Goal: Task Accomplishment & Management: Manage account settings

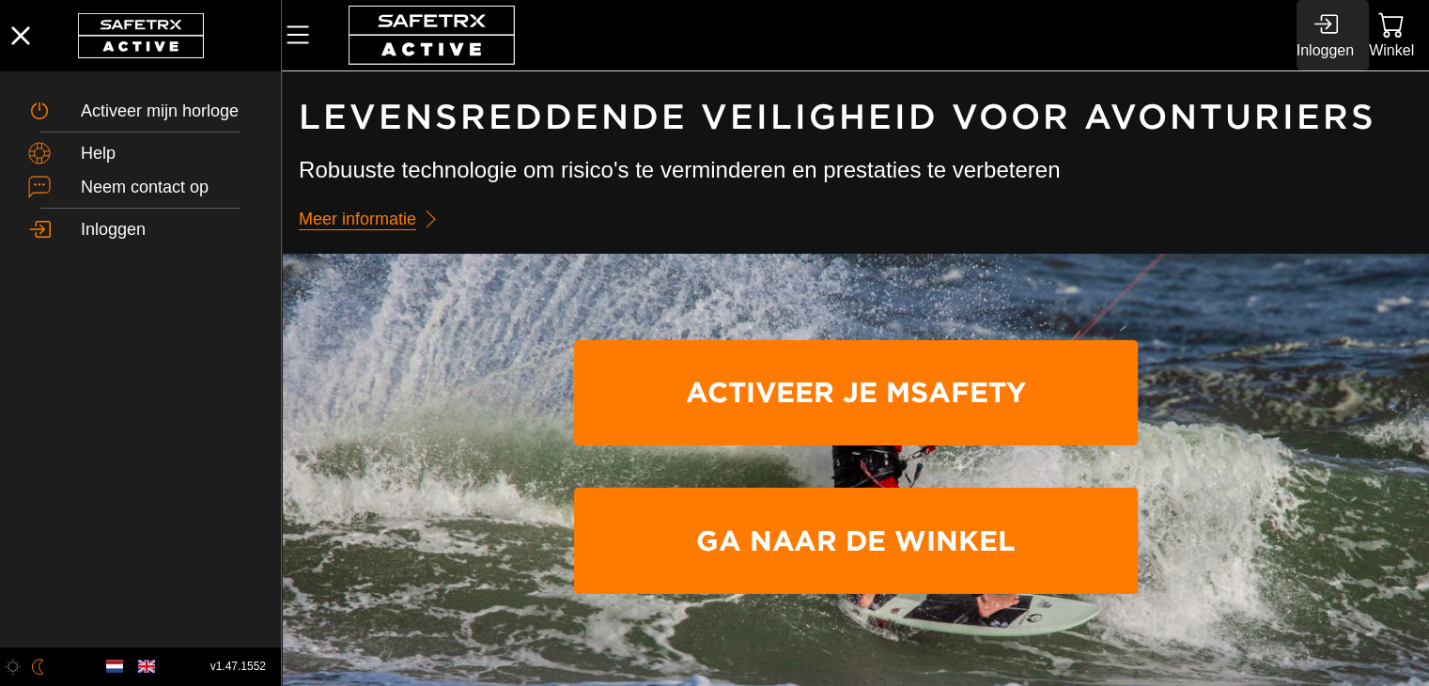
click at [1338, 48] on div "Inloggen" at bounding box center [1325, 50] width 57 height 25
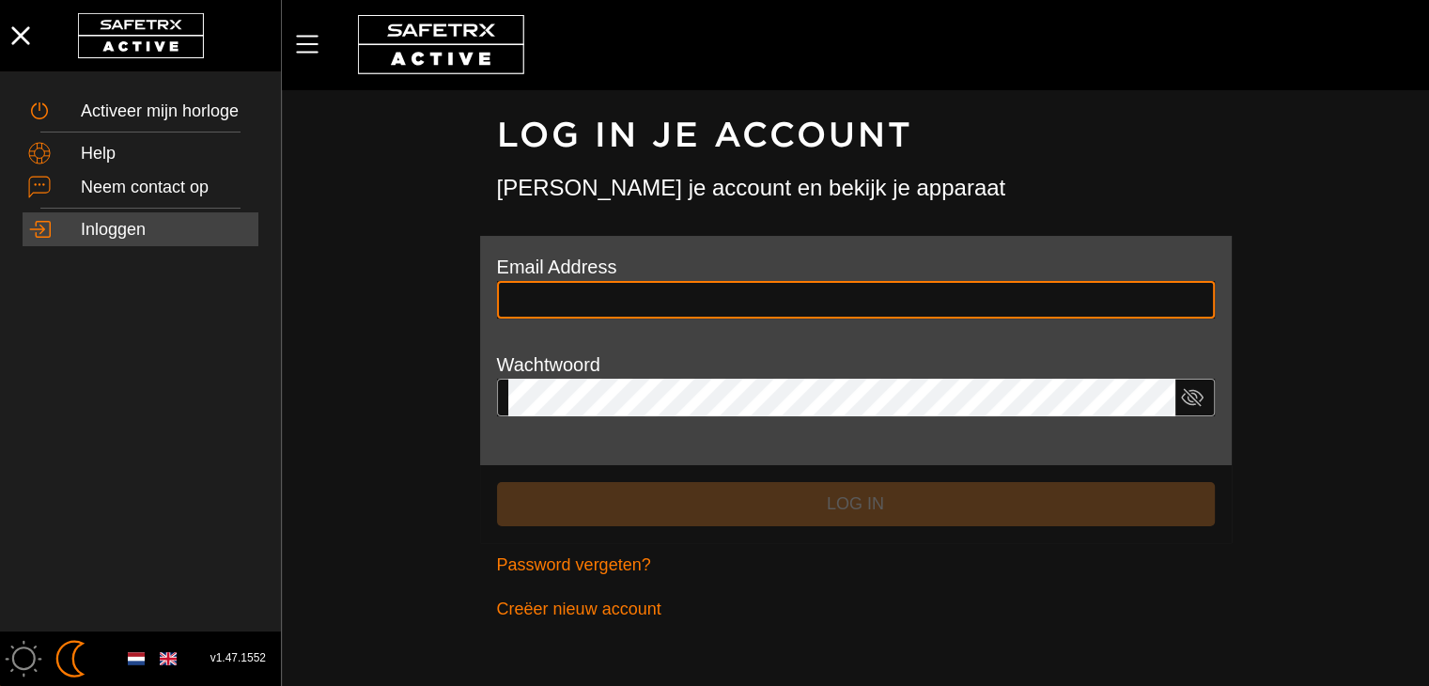
click at [606, 297] on input "text" at bounding box center [855, 300] width 695 height 38
type input "**********"
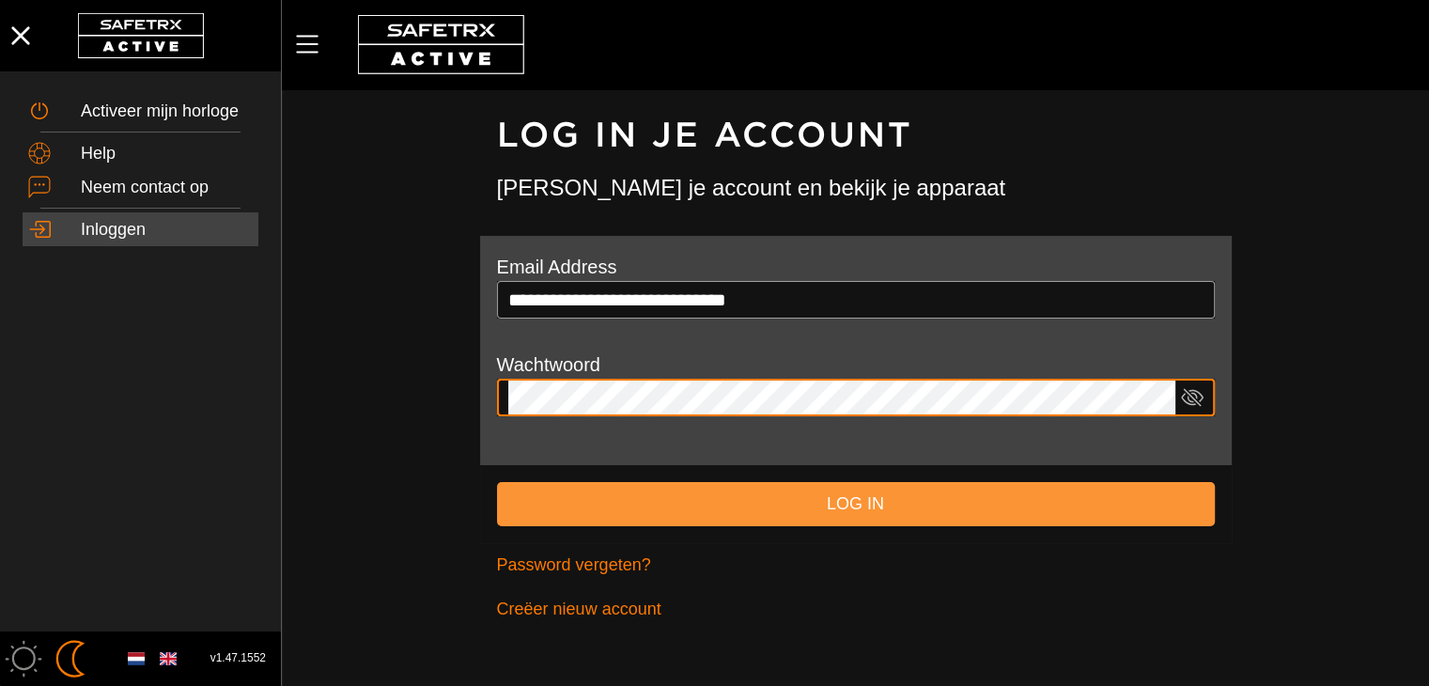
click at [791, 486] on button "Log in" at bounding box center [856, 504] width 718 height 44
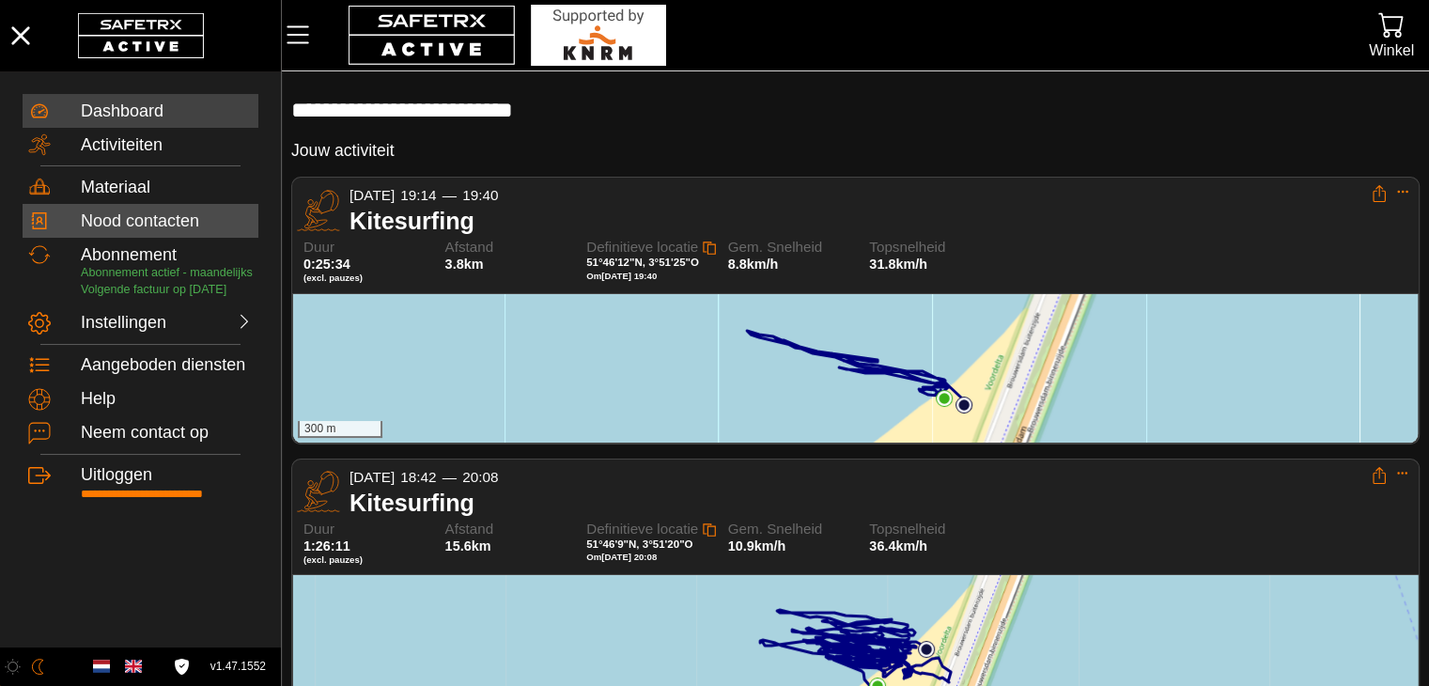
click at [145, 226] on div "Nood contacten" at bounding box center [167, 221] width 172 height 21
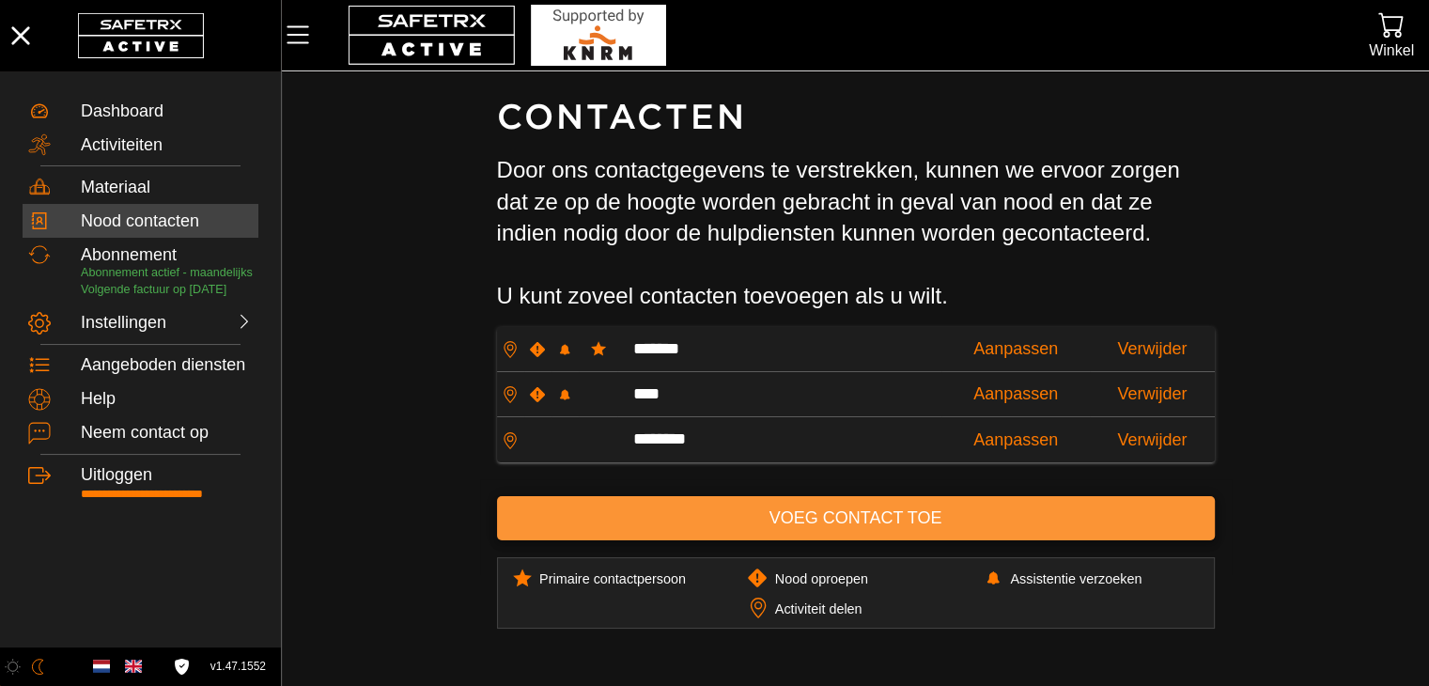
click at [1023, 527] on span "Voeg contact toe" at bounding box center [856, 518] width 688 height 29
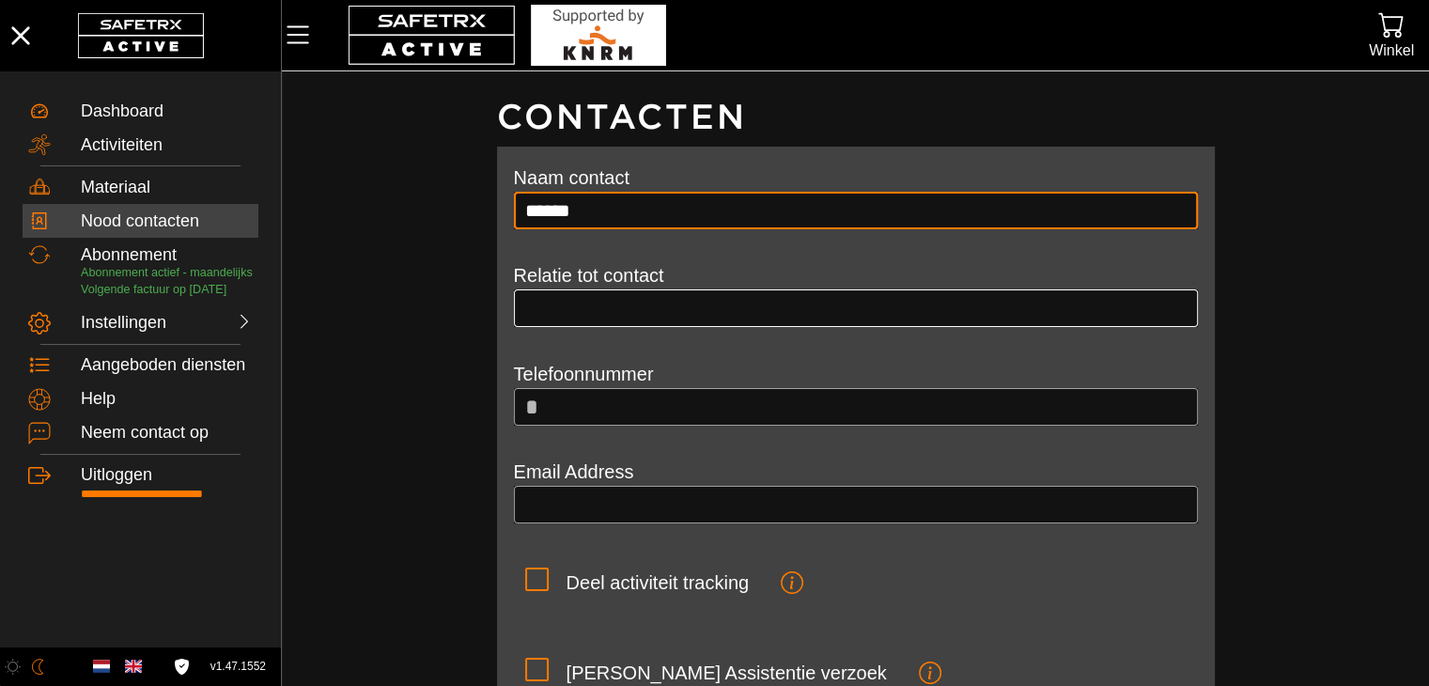
type input "******"
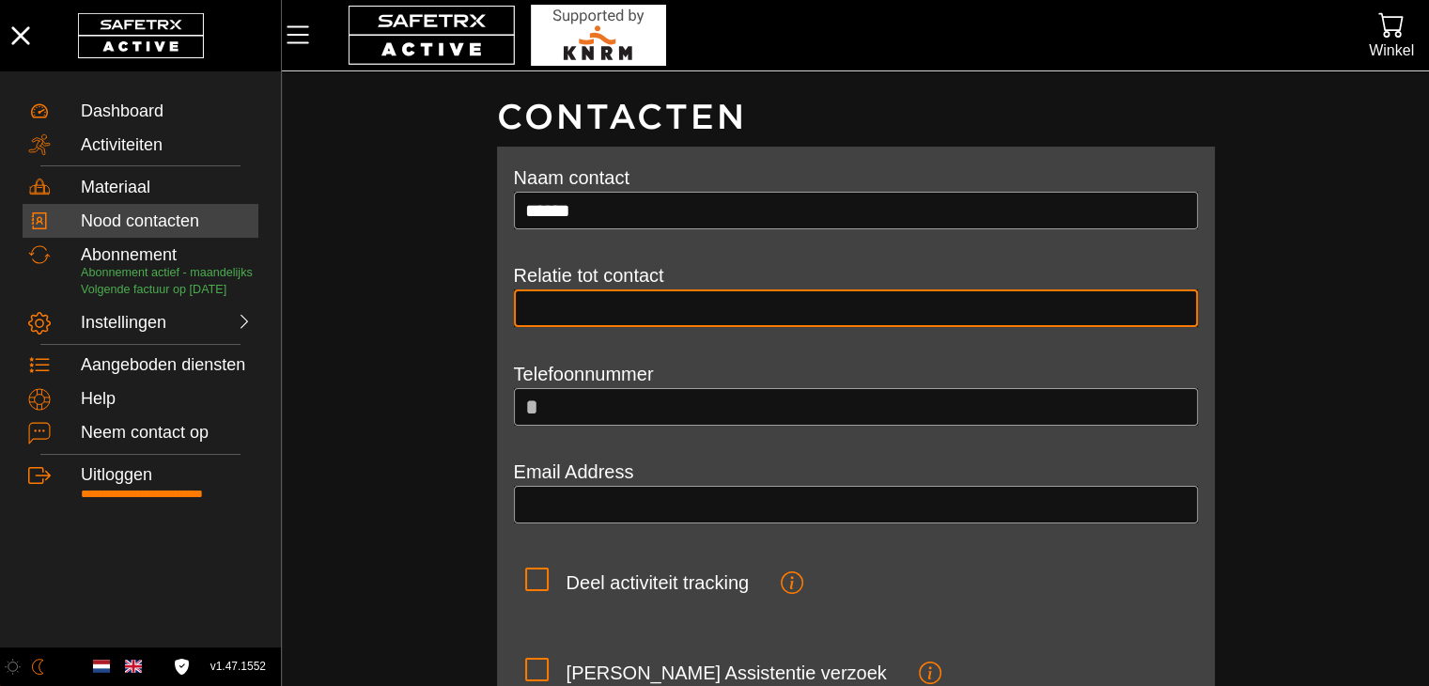
click at [770, 307] on input "text" at bounding box center [856, 308] width 662 height 38
type input "*"
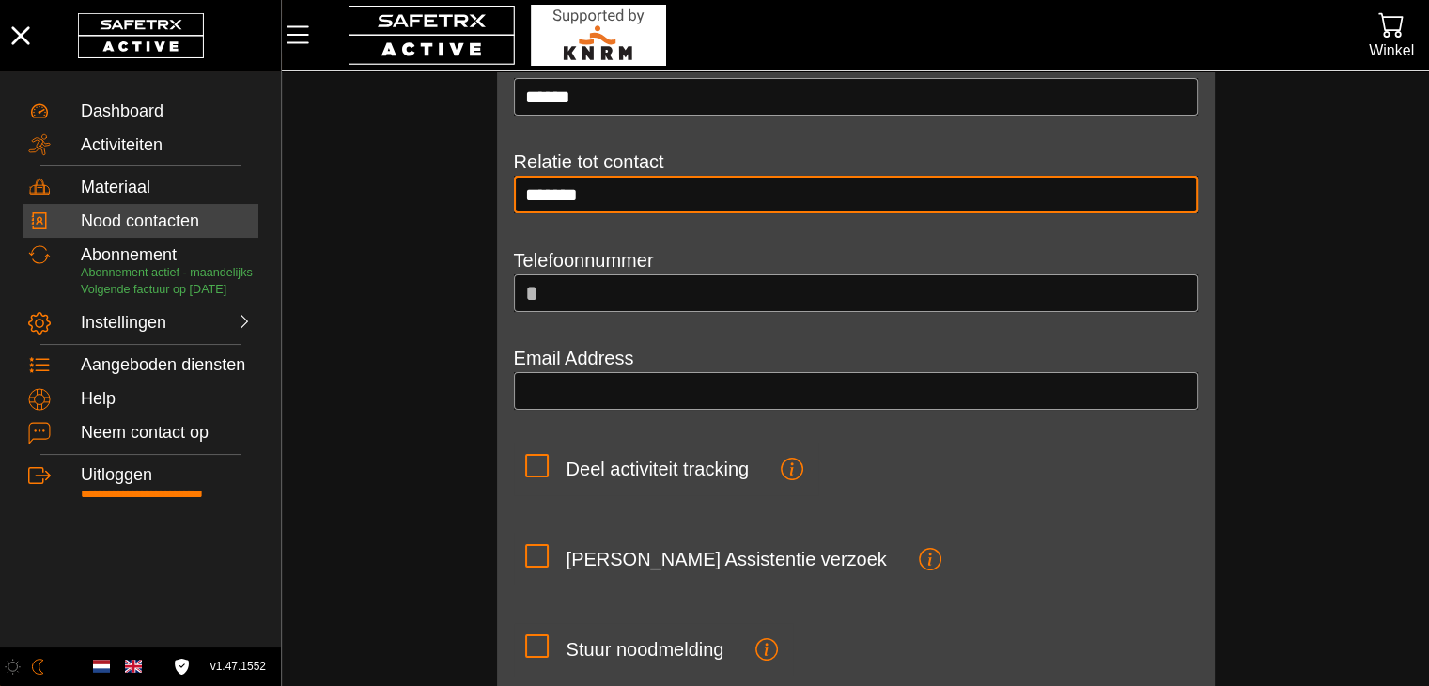
scroll to position [94, 0]
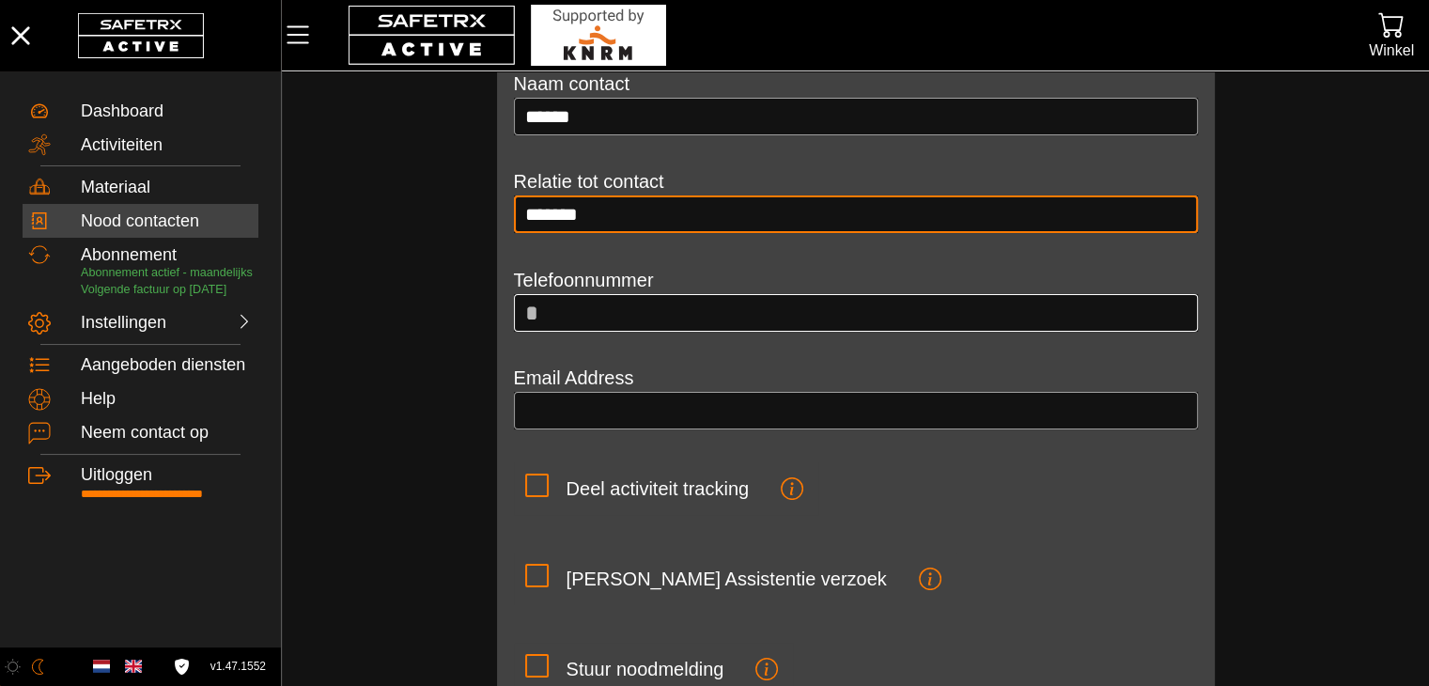
type input "*******"
click at [683, 318] on input "*" at bounding box center [865, 313] width 643 height 38
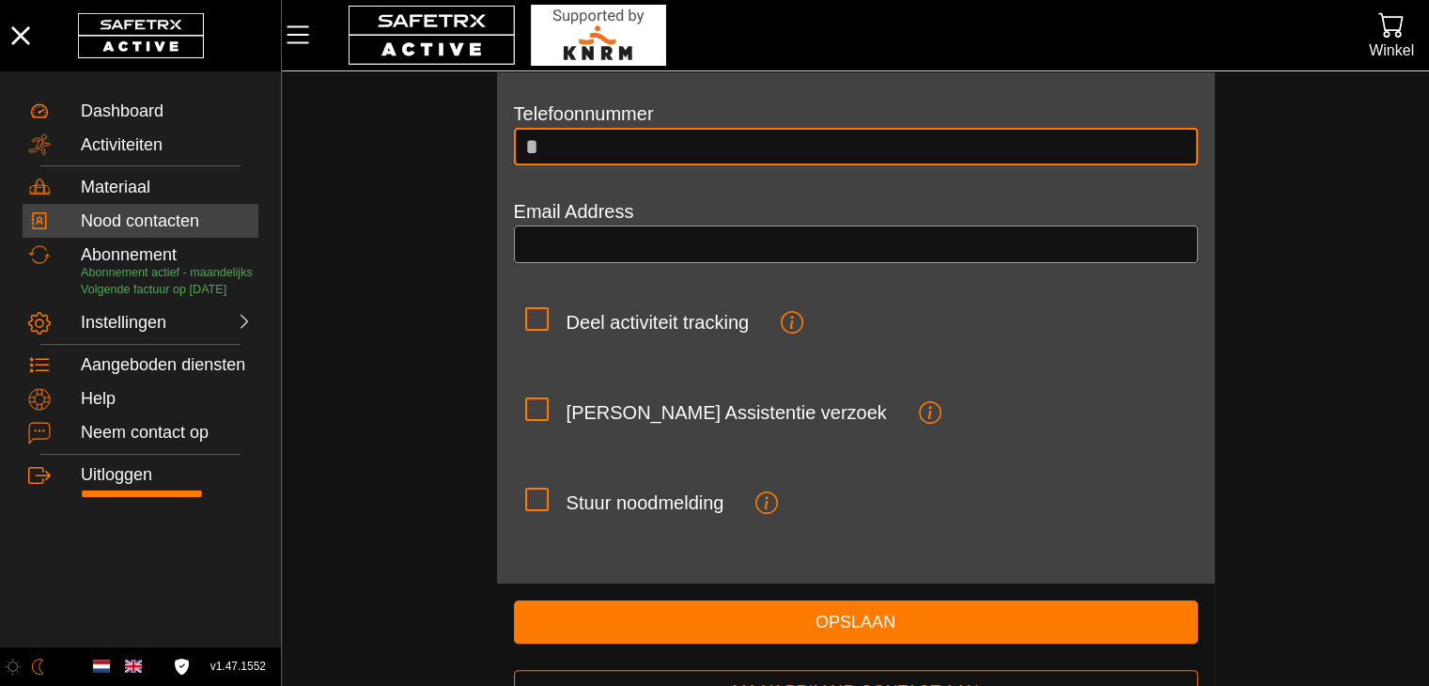
scroll to position [207, 0]
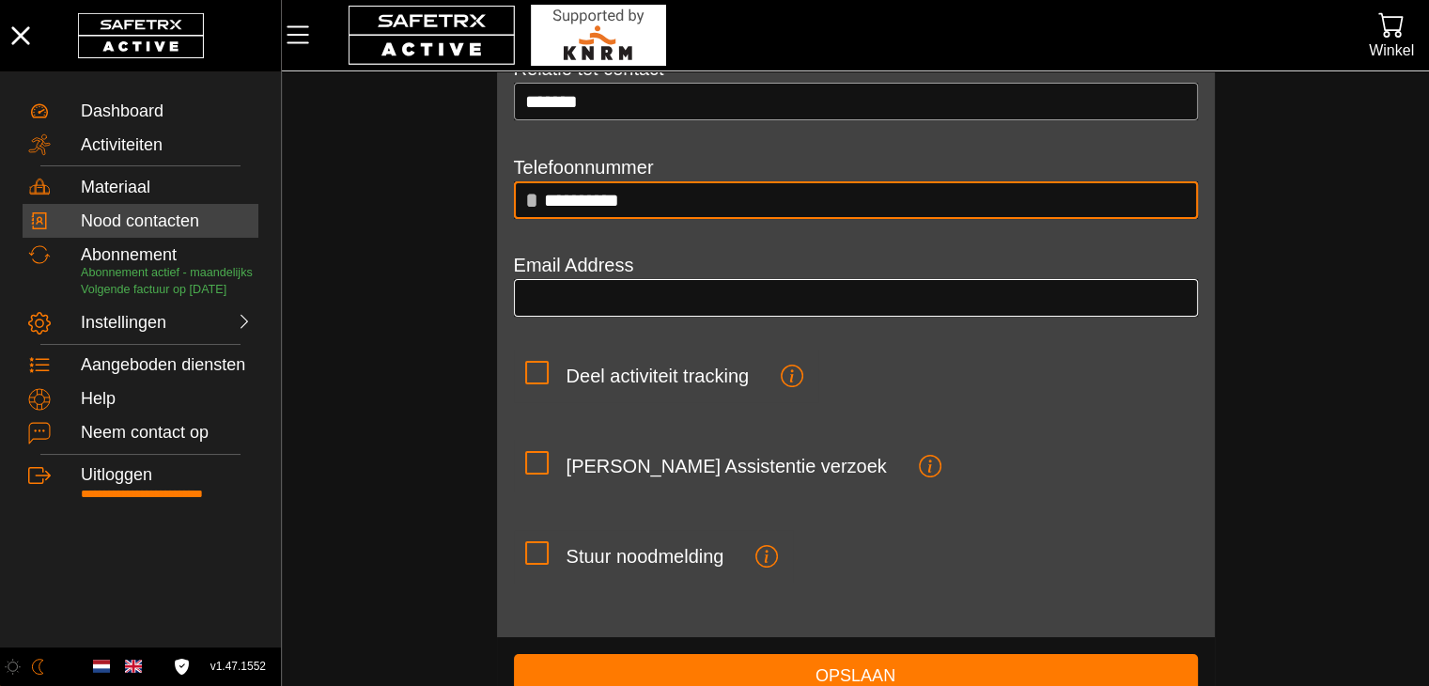
type input "**********"
click at [722, 283] on input "email" at bounding box center [856, 298] width 662 height 38
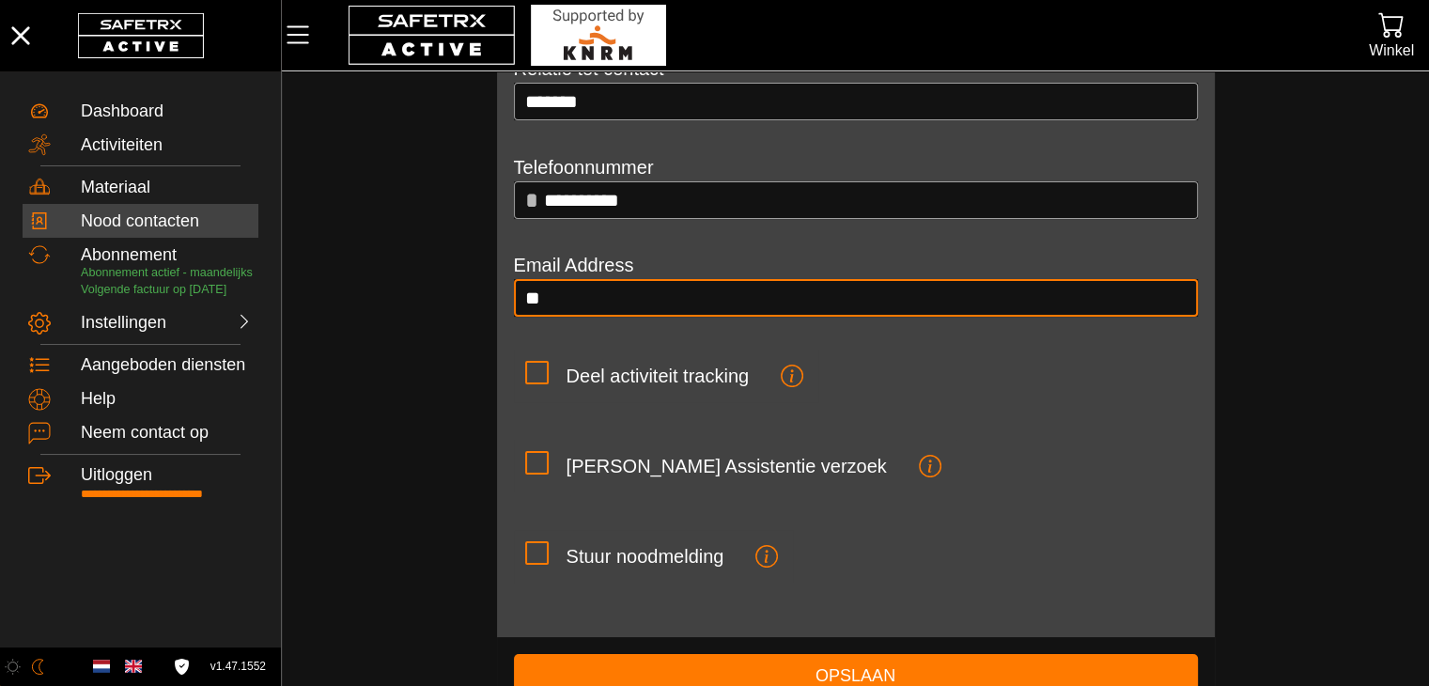
type input "*"
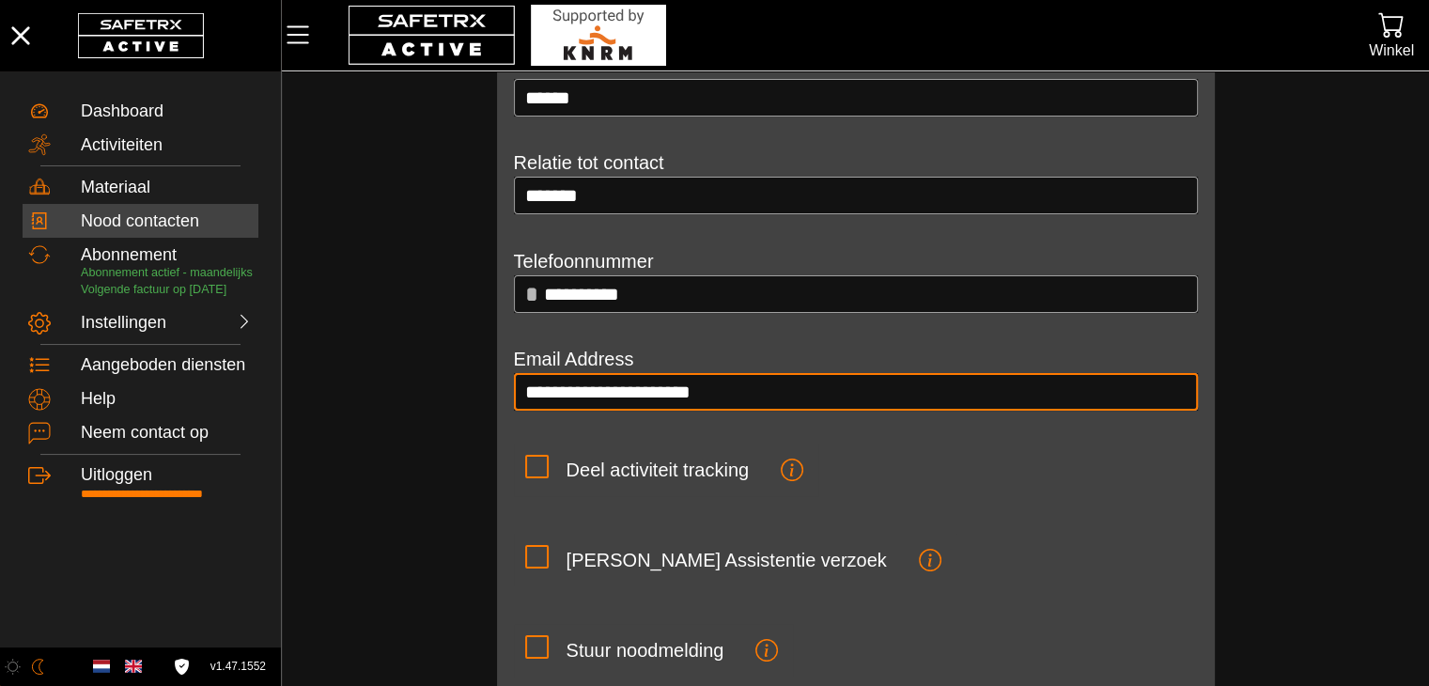
type input "**********"
click at [917, 491] on div "Deel activiteit tracking" at bounding box center [856, 489] width 684 height 90
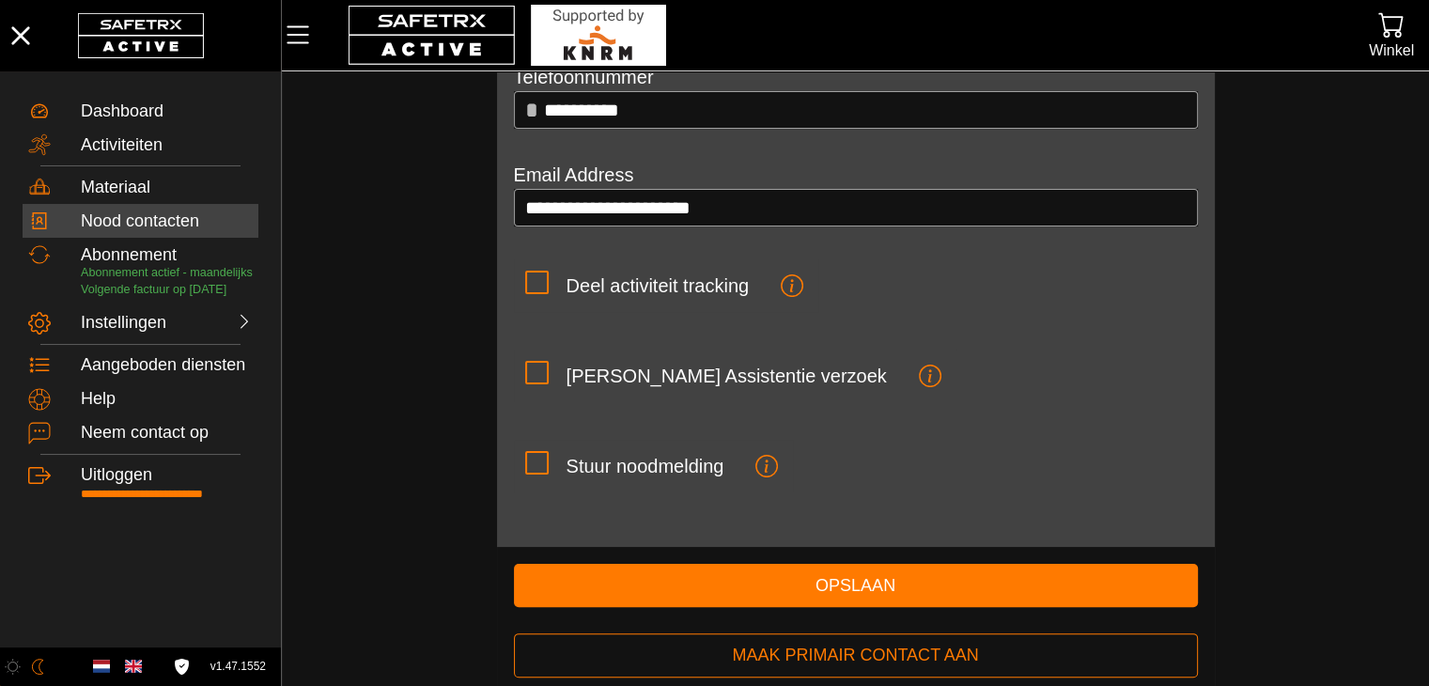
scroll to position [301, 0]
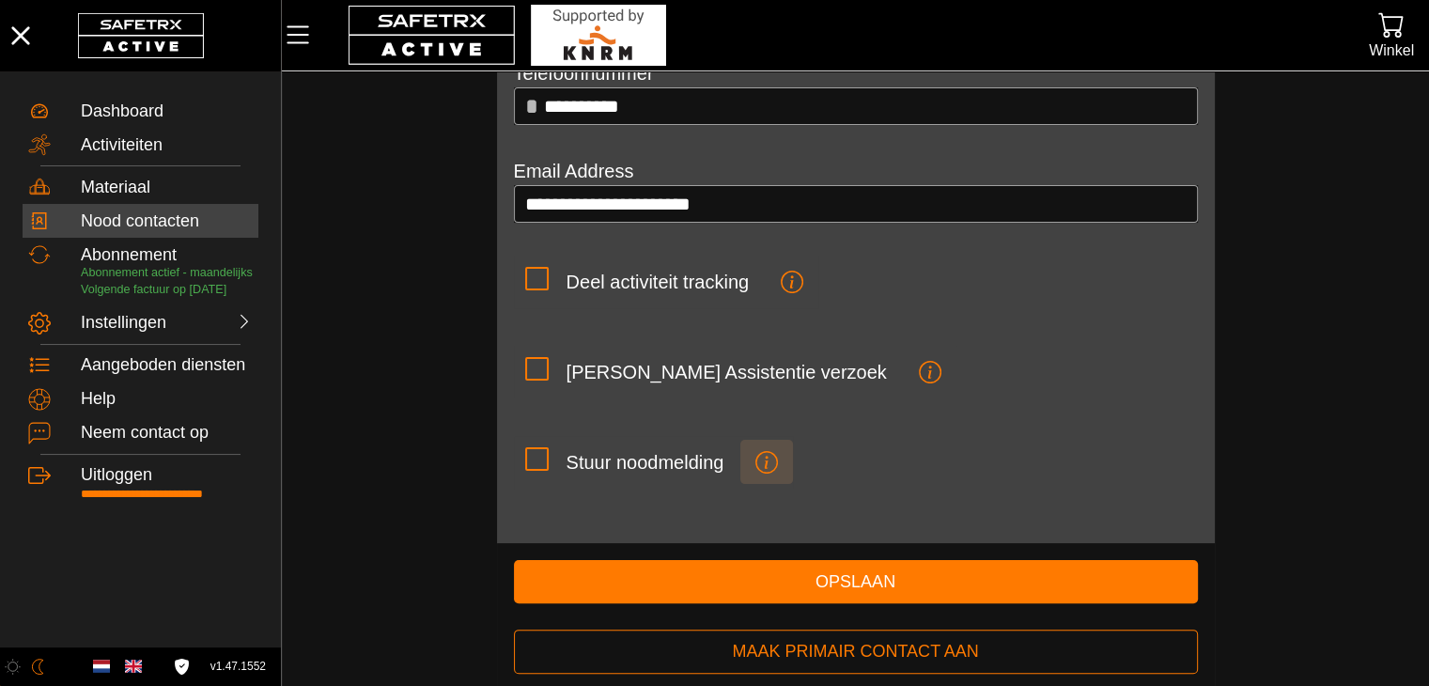
click at [759, 456] on icon "button" at bounding box center [767, 462] width 23 height 23
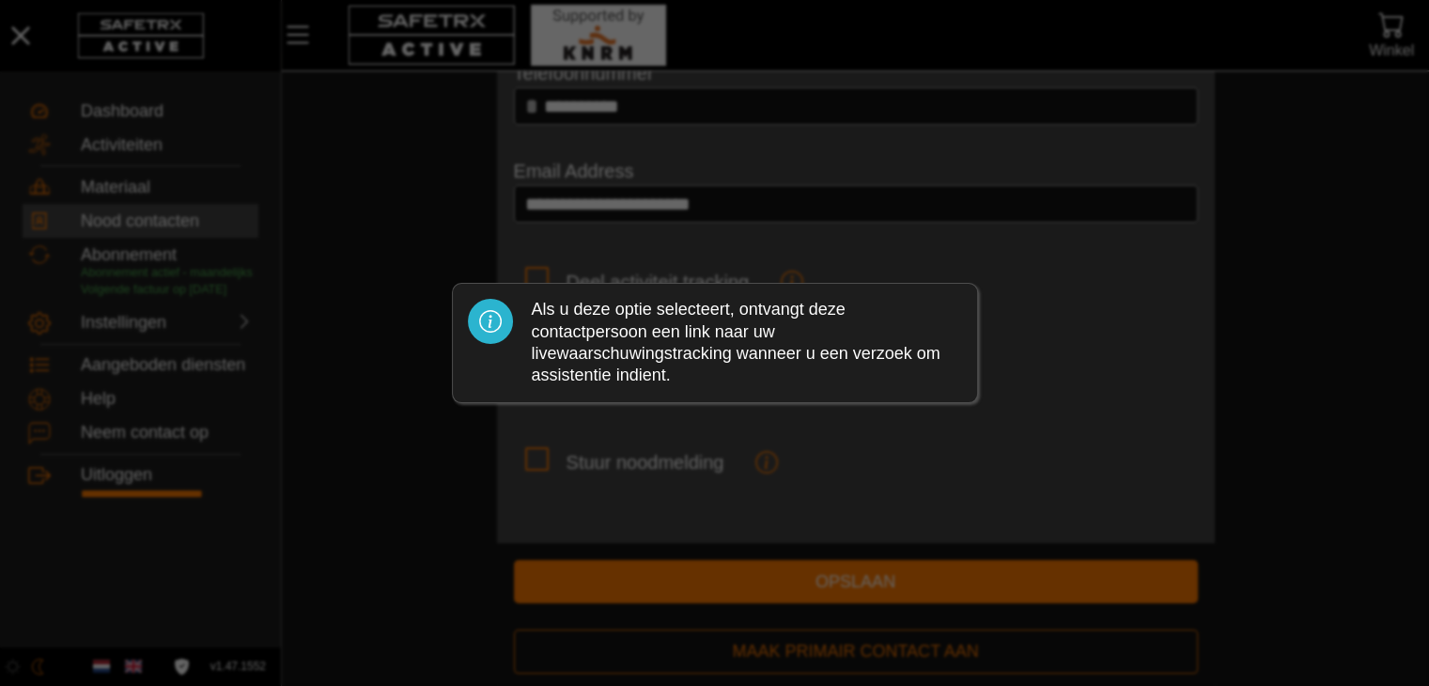
click at [735, 491] on div at bounding box center [714, 343] width 1429 height 686
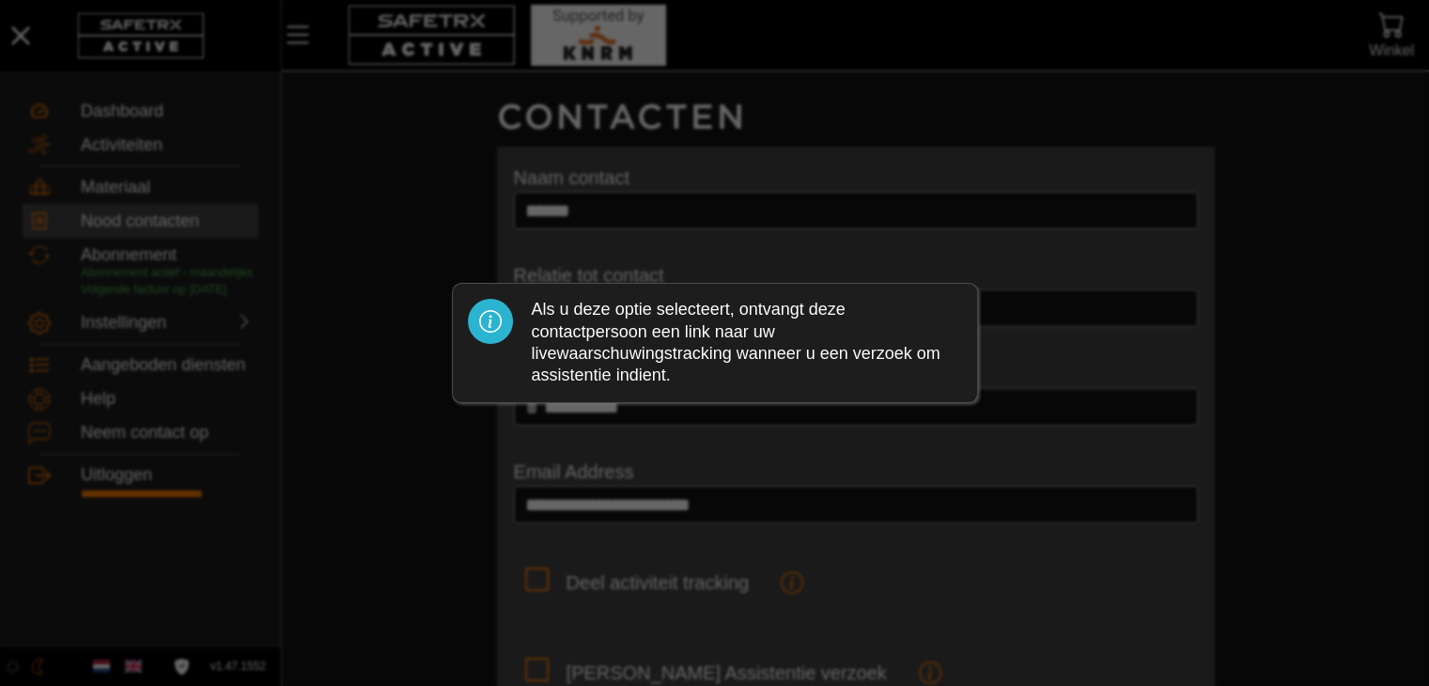
scroll to position [301, 0]
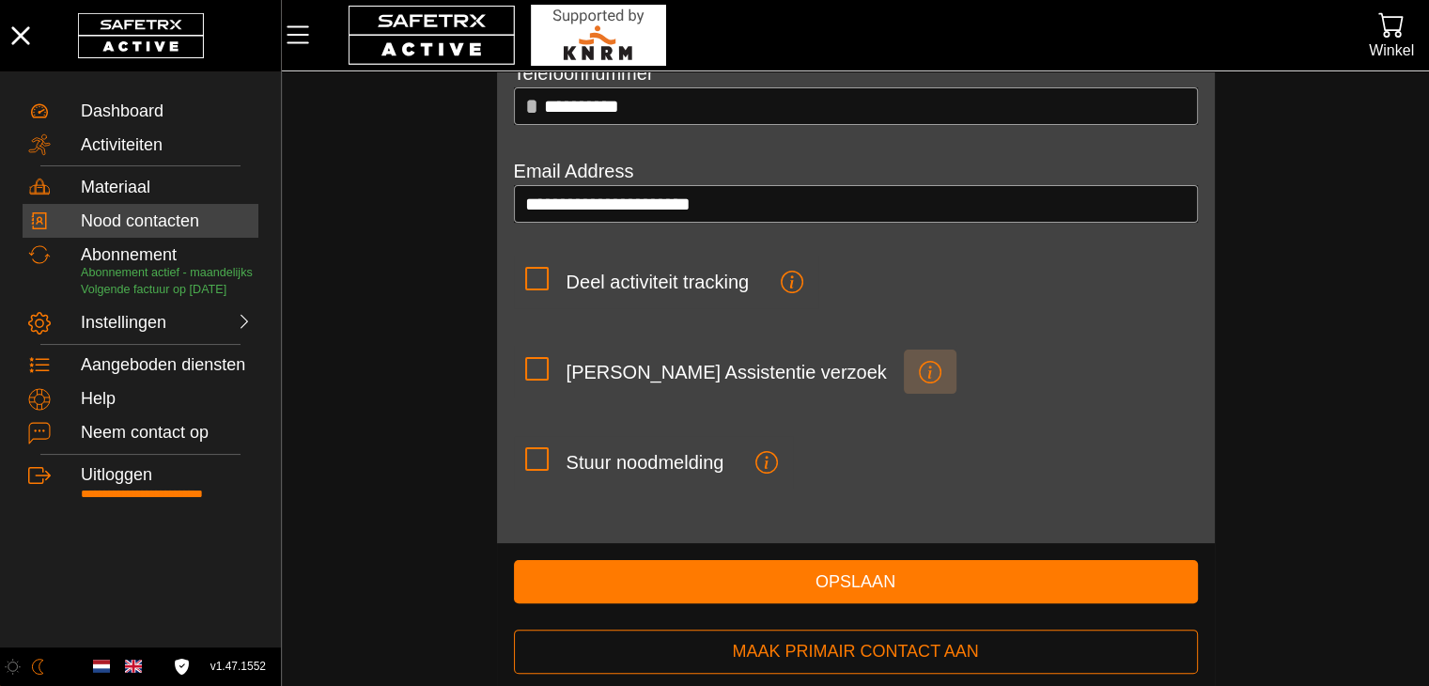
click at [919, 362] on icon "button" at bounding box center [930, 372] width 23 height 23
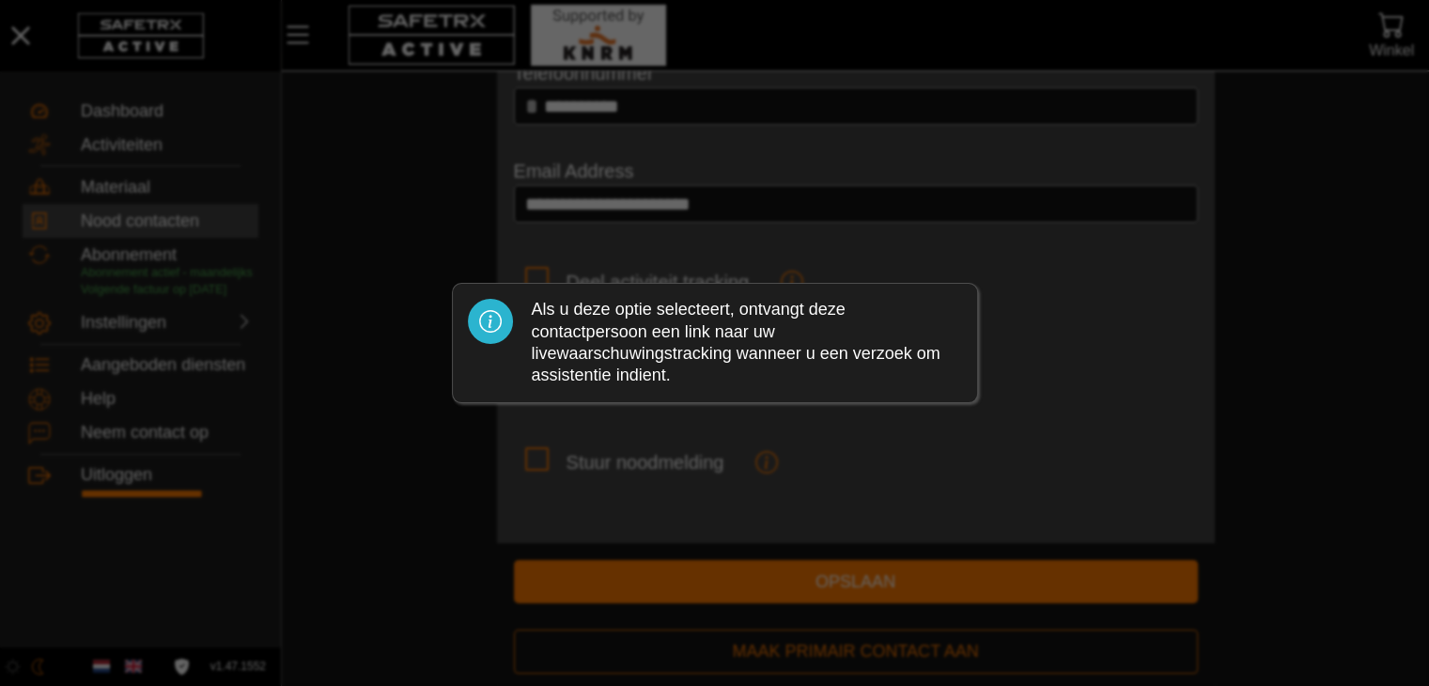
click at [826, 429] on div at bounding box center [714, 343] width 1429 height 686
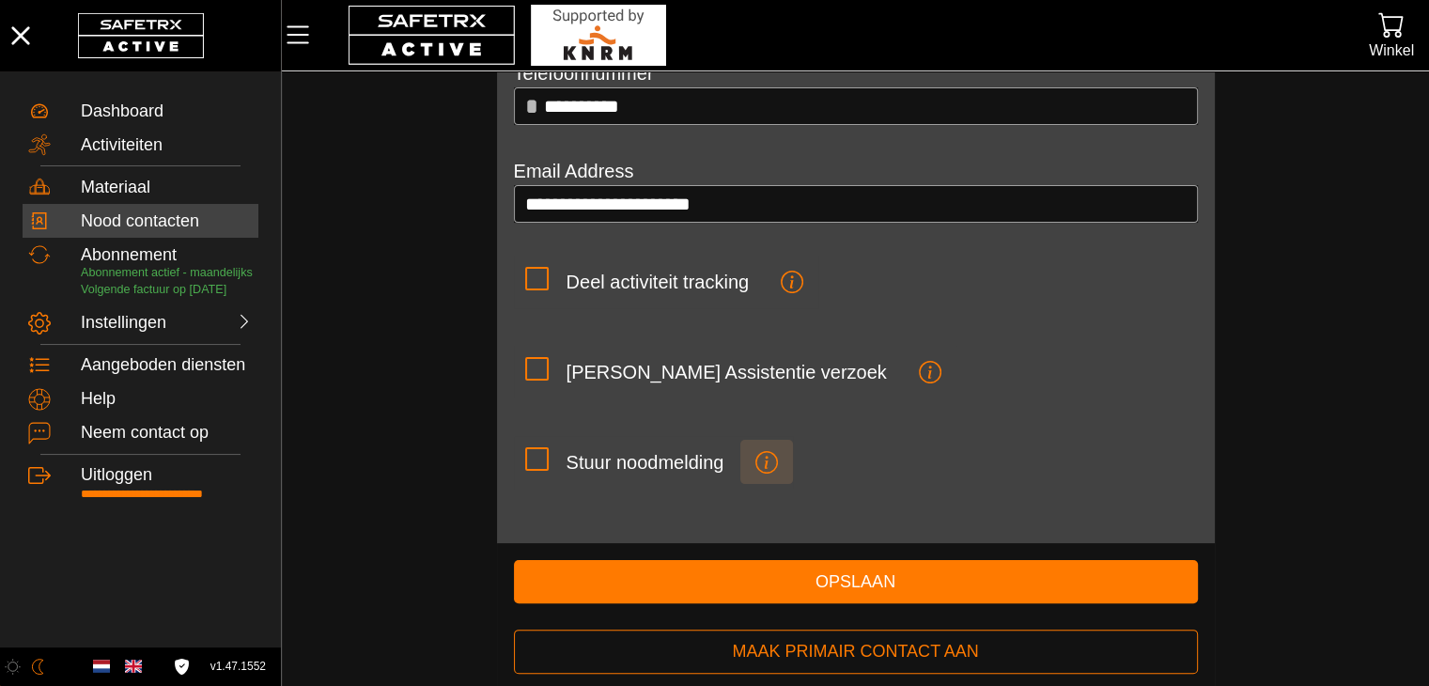
click at [766, 452] on icon "button" at bounding box center [767, 462] width 23 height 23
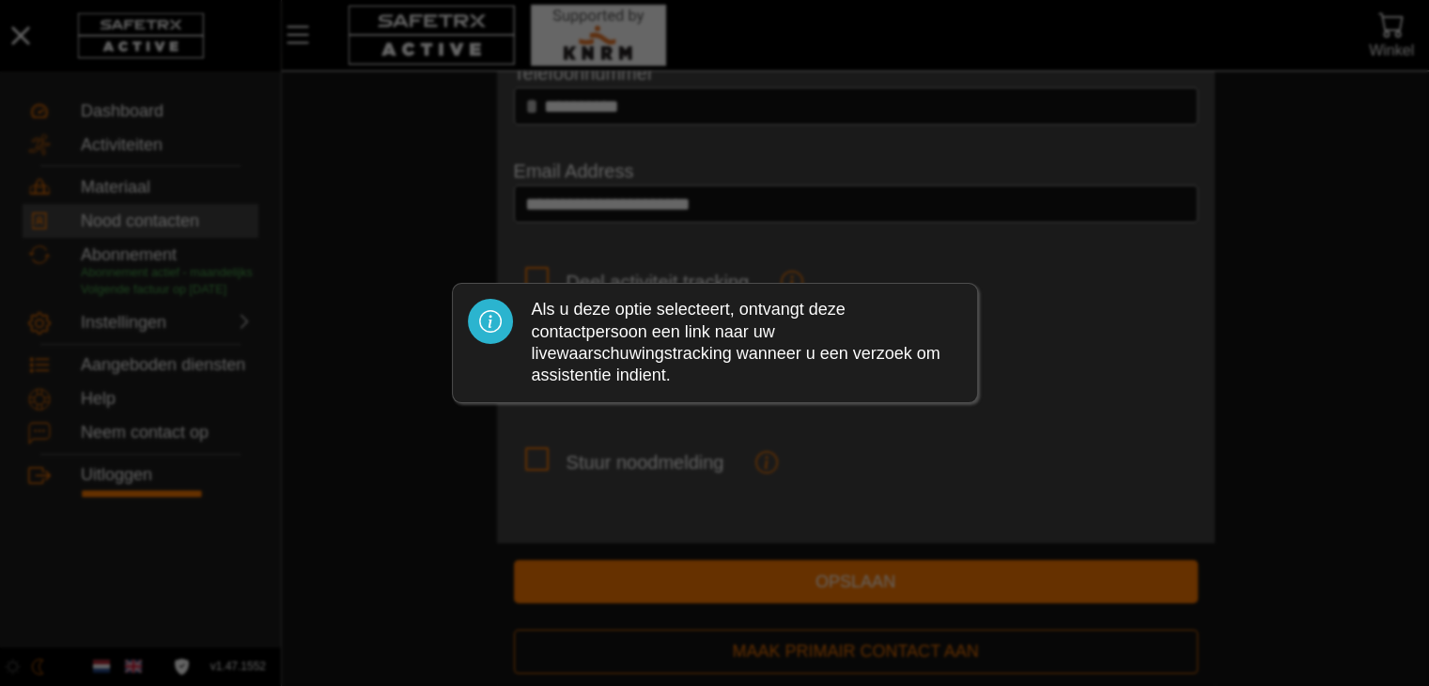
click at [747, 376] on div "Als u deze optie selecteert, ontvangt deze contactpersoon een link naar uw live…" at bounding box center [747, 343] width 430 height 88
click at [795, 425] on div at bounding box center [714, 343] width 1429 height 686
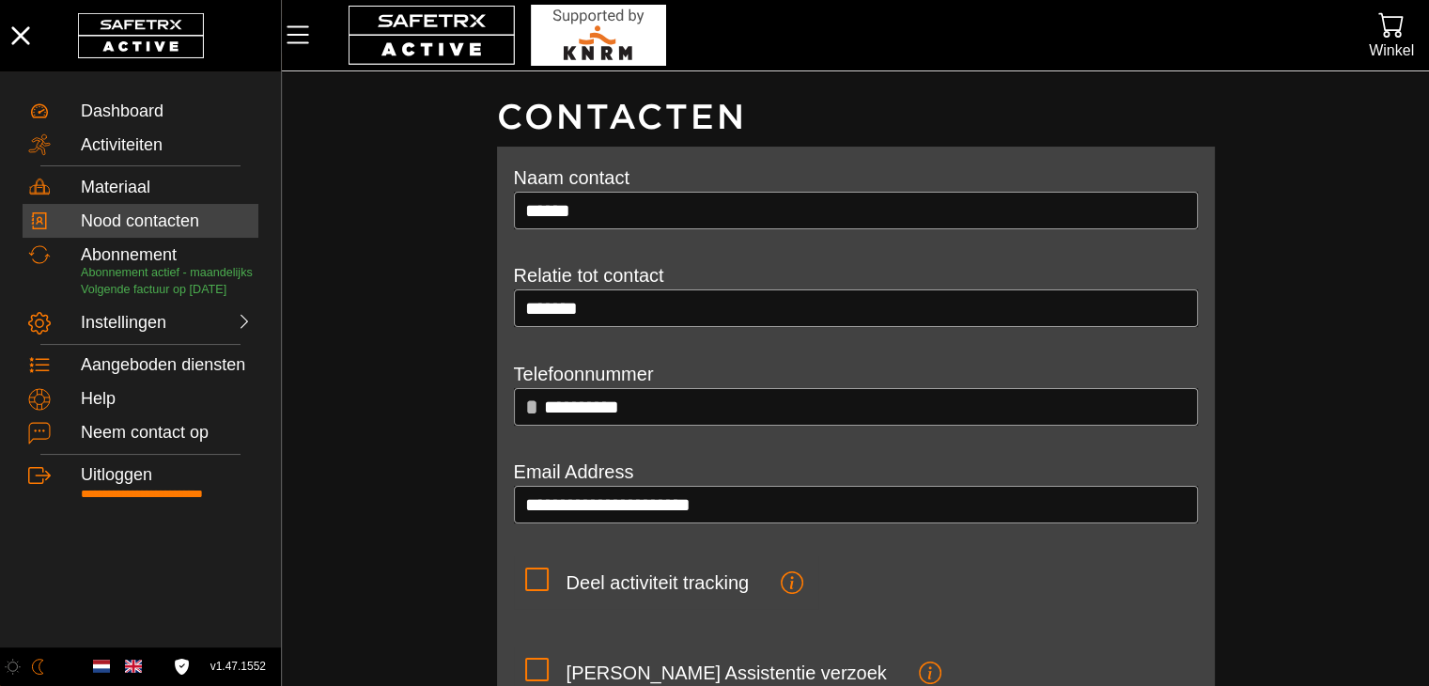
scroll to position [301, 0]
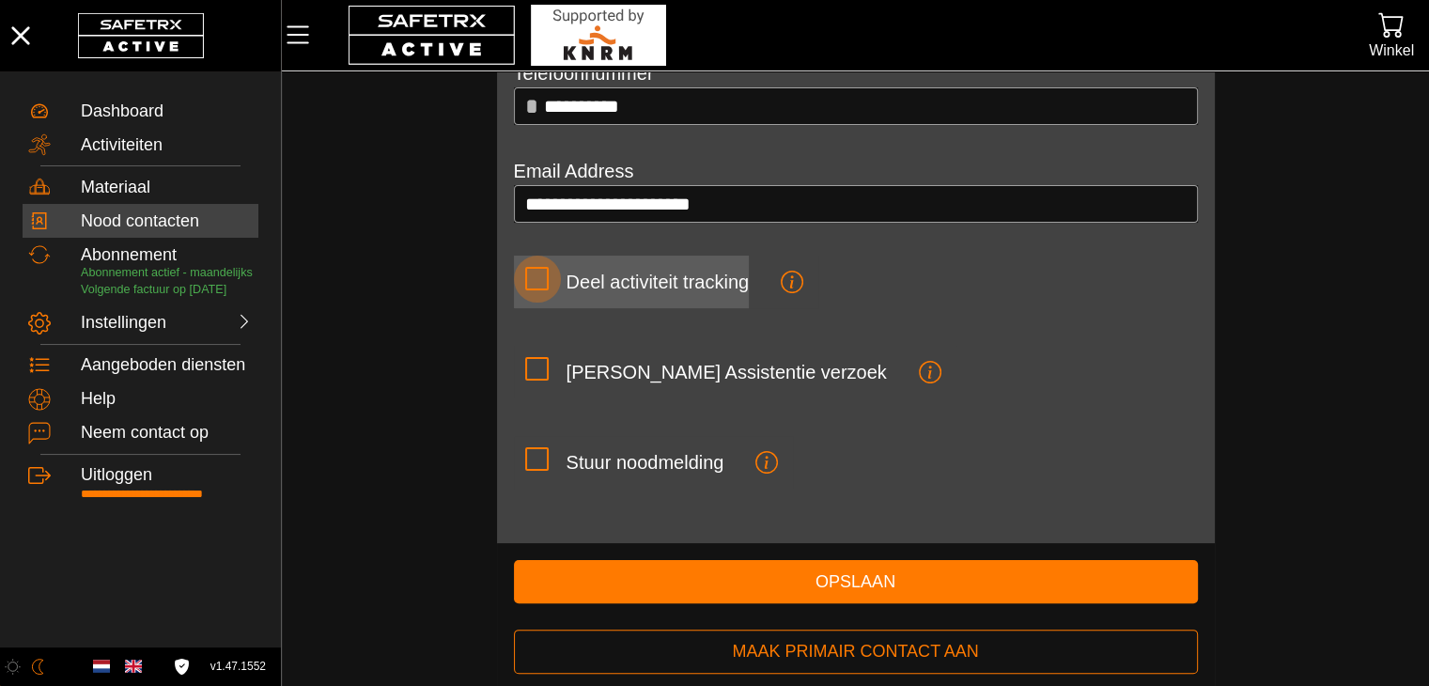
click at [545, 280] on icon at bounding box center [537, 279] width 20 height 20
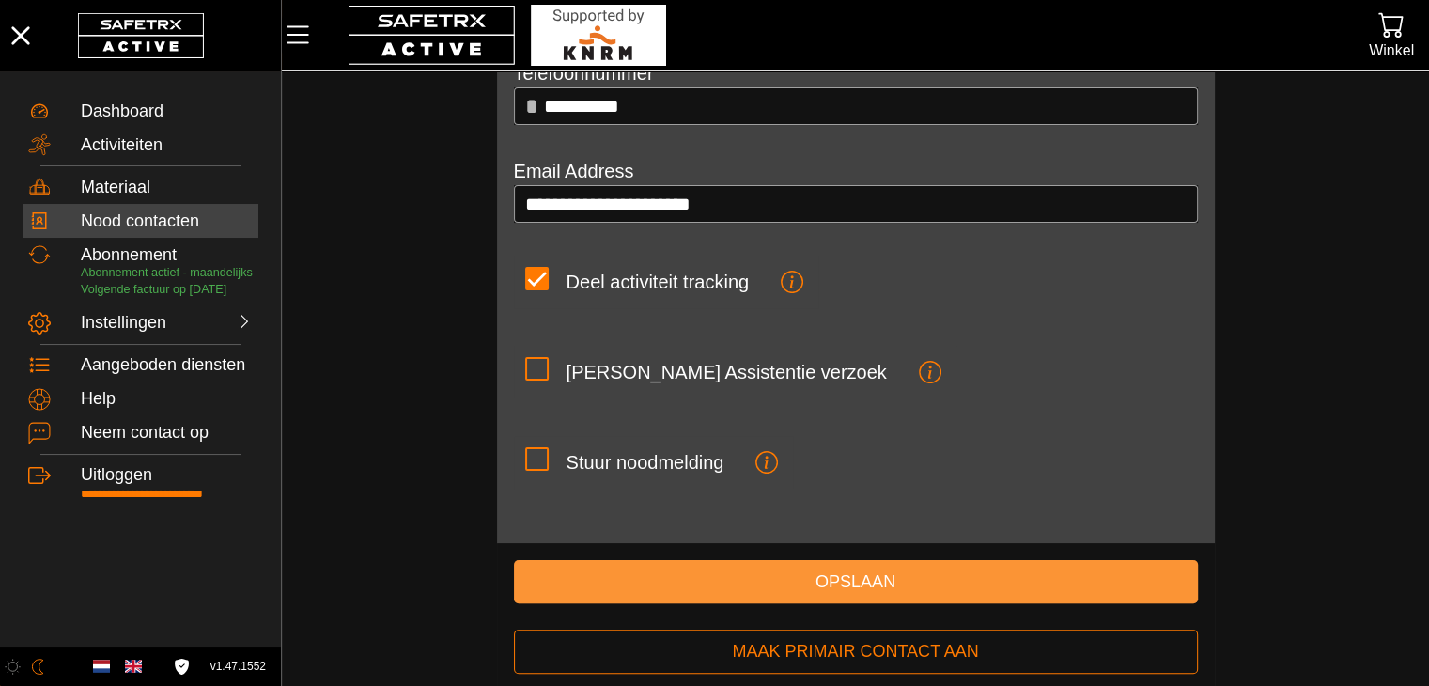
click at [770, 576] on span "Opslaan" at bounding box center [856, 582] width 654 height 29
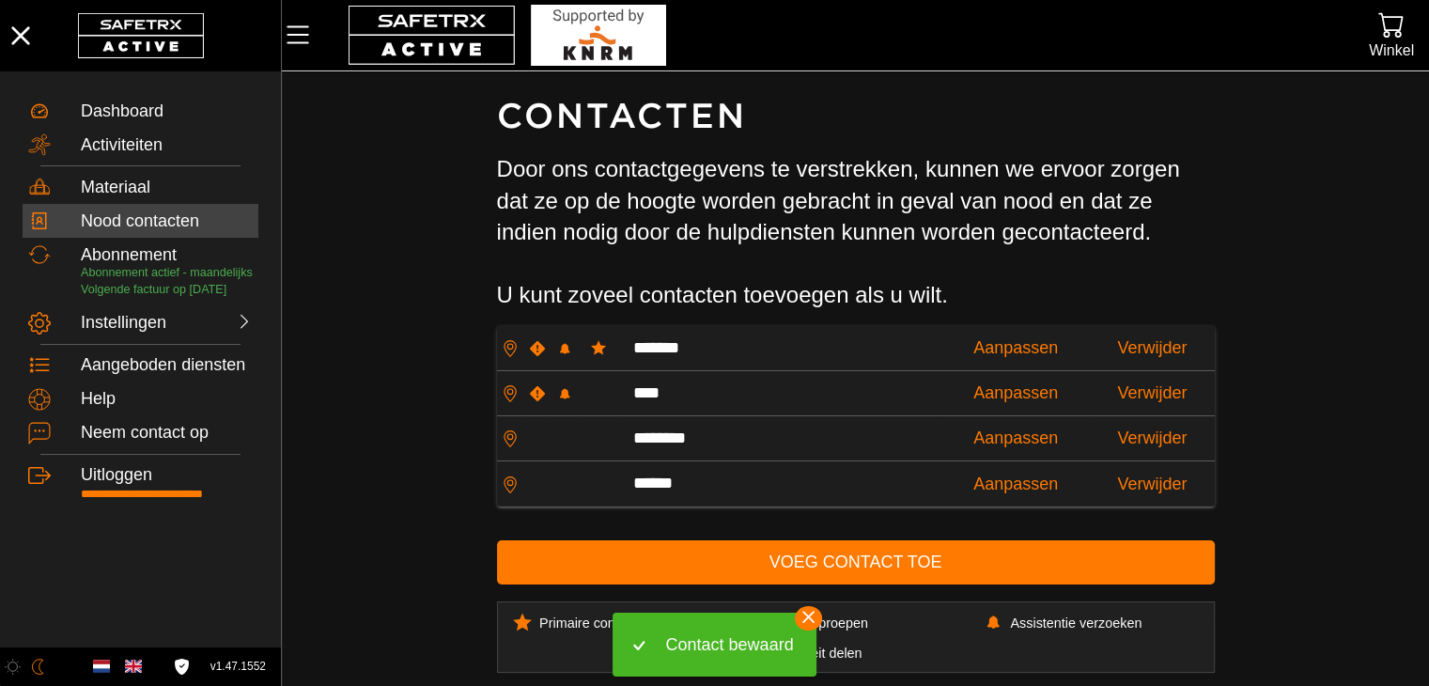
scroll to position [0, 0]
click at [804, 618] on icon "button" at bounding box center [809, 617] width 12 height 12
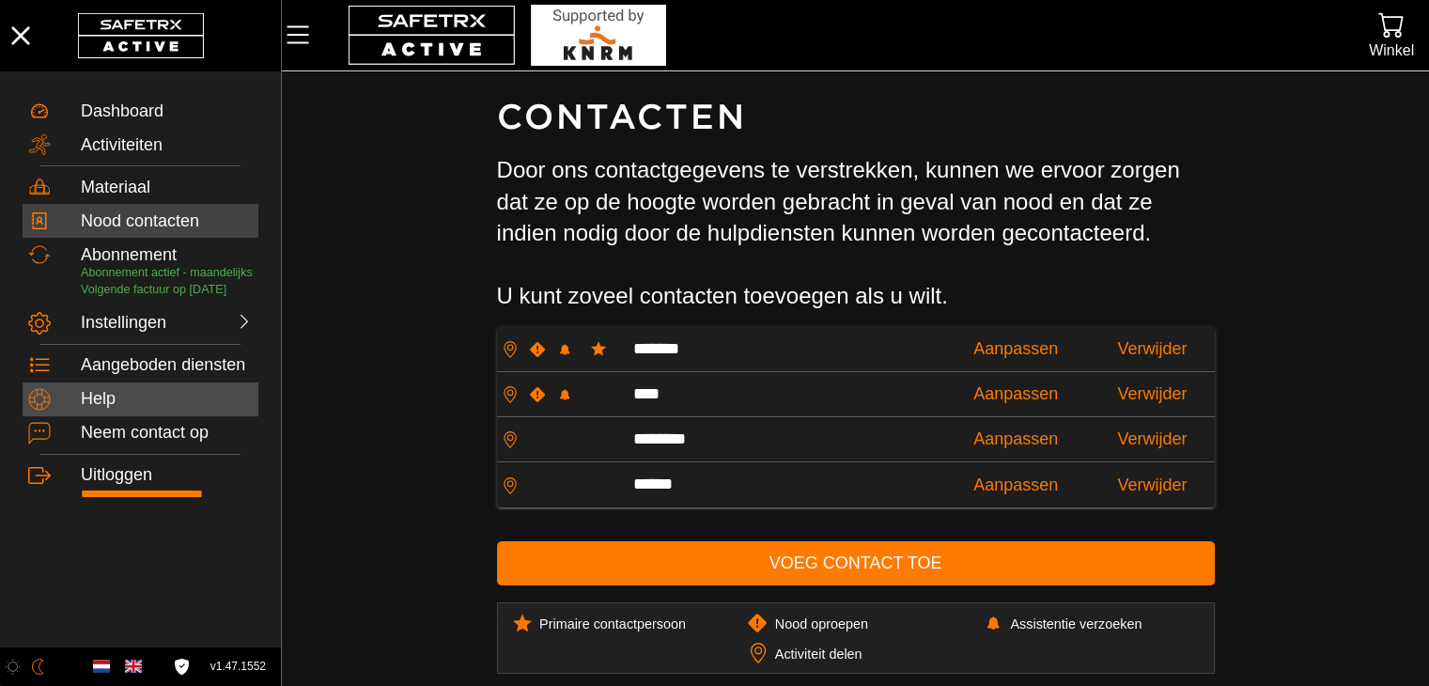
click at [143, 410] on div "Help" at bounding box center [167, 399] width 172 height 21
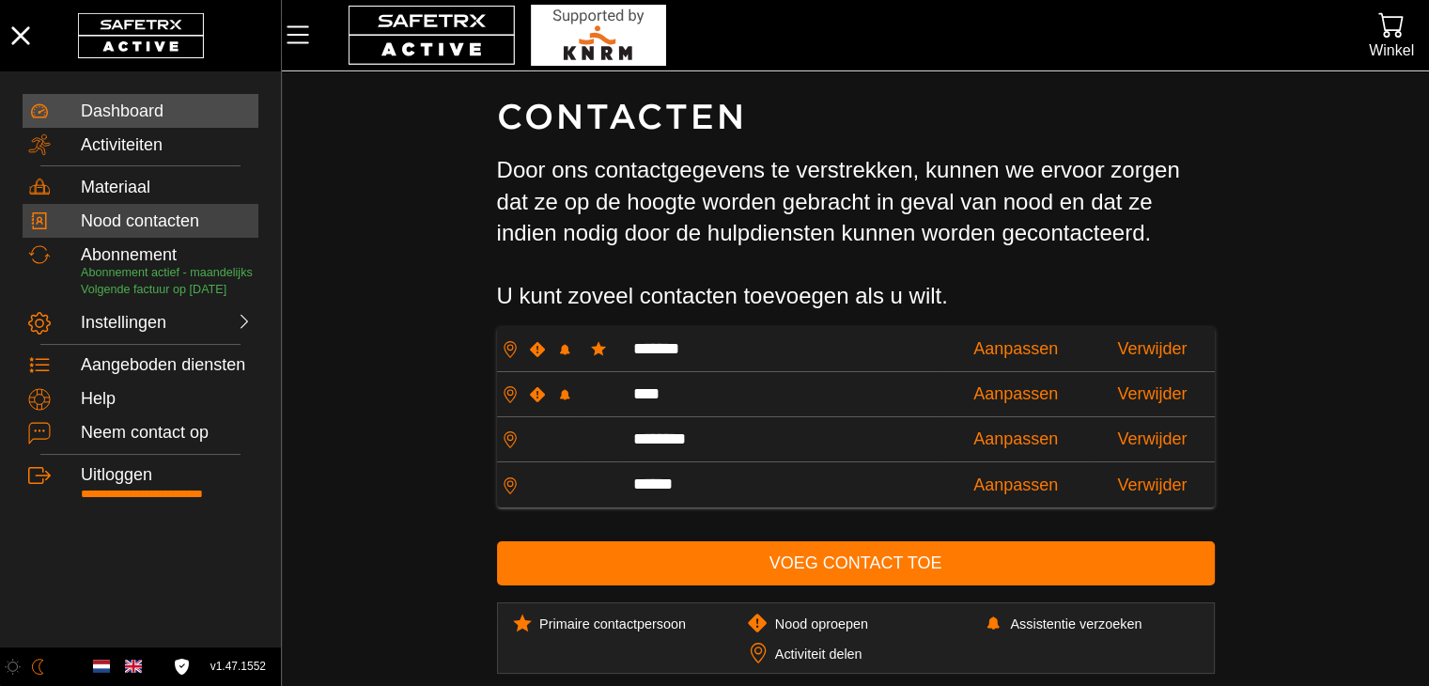
click at [94, 108] on div "Dashboard" at bounding box center [167, 111] width 172 height 21
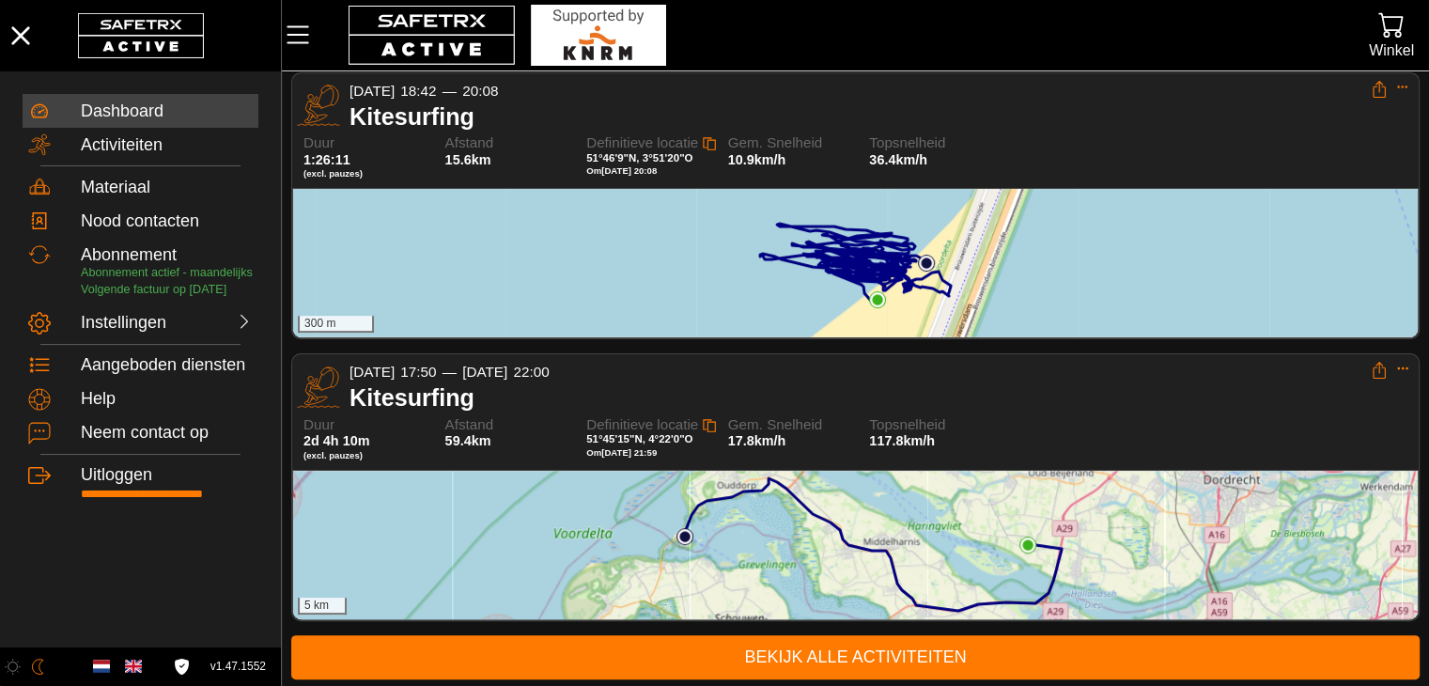
scroll to position [389, 0]
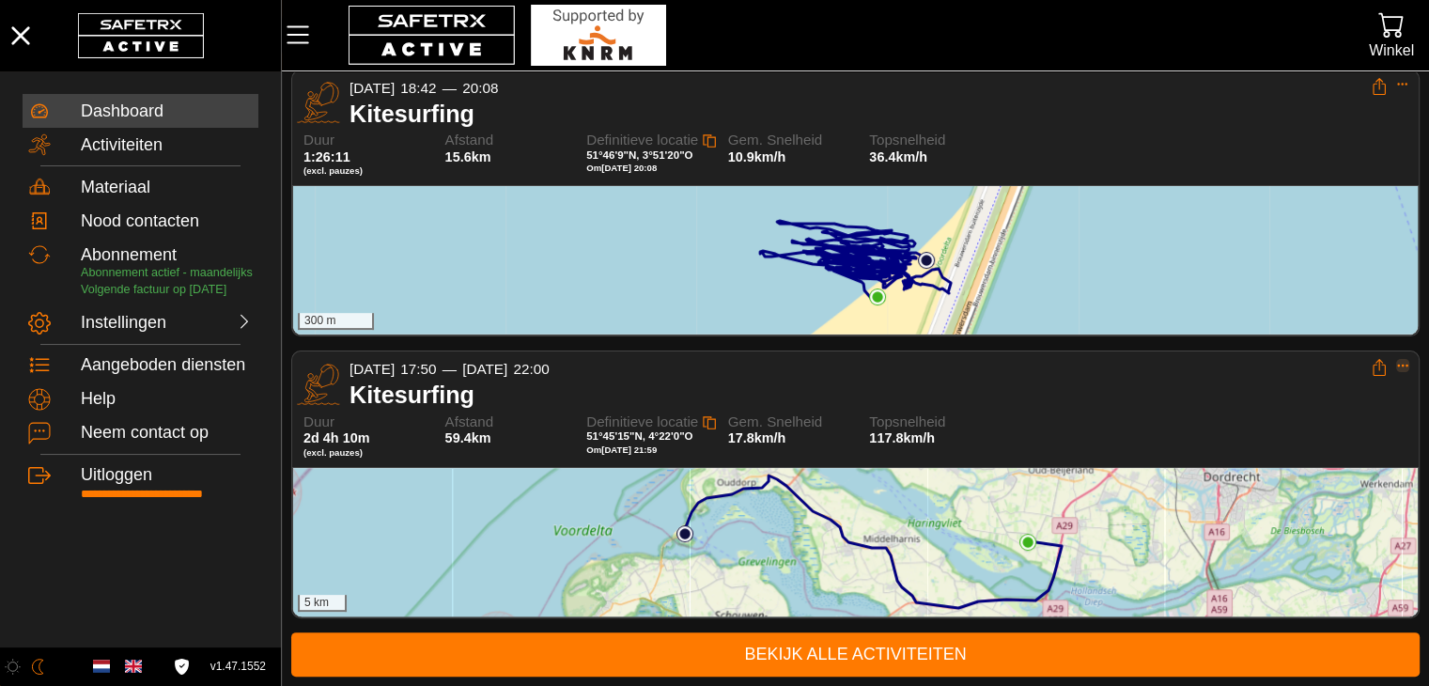
click at [1397, 367] on icon "Expand" at bounding box center [1403, 365] width 13 height 13
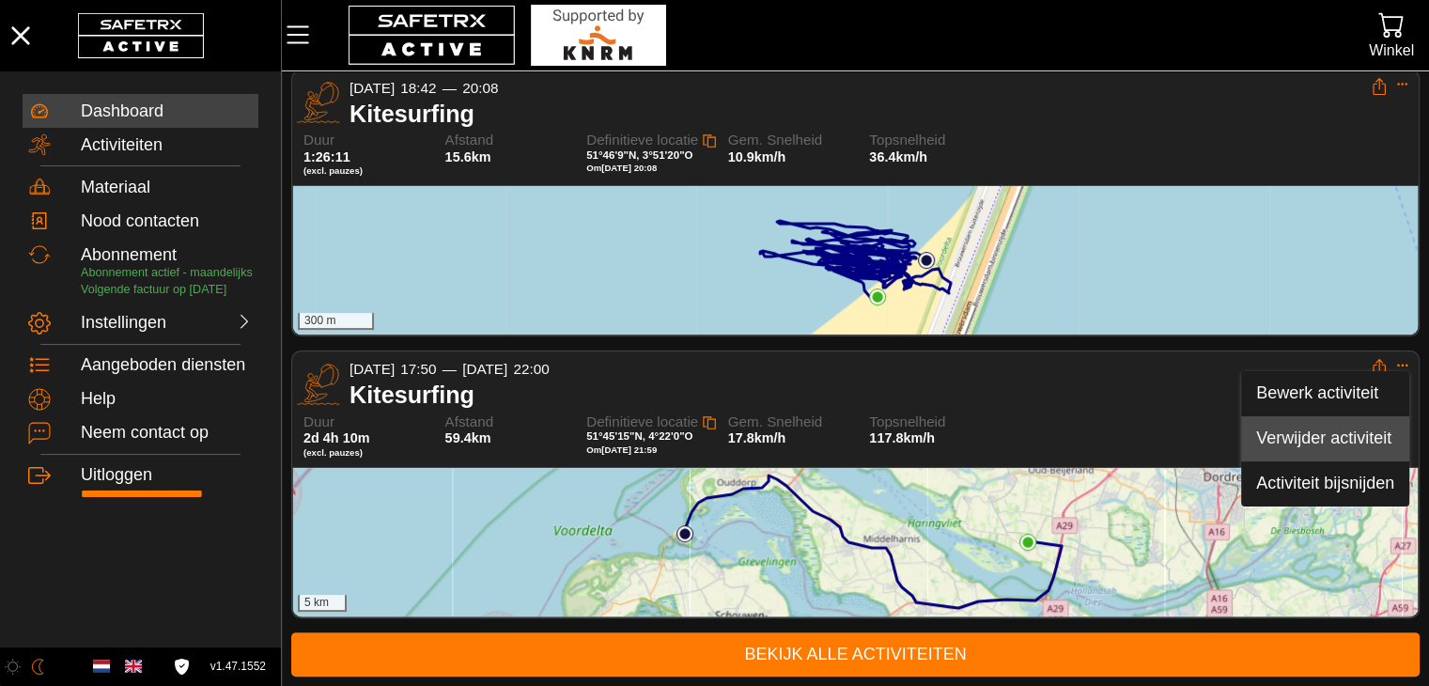
click at [1344, 442] on div "Verwijder activiteit" at bounding box center [1326, 439] width 138 height 21
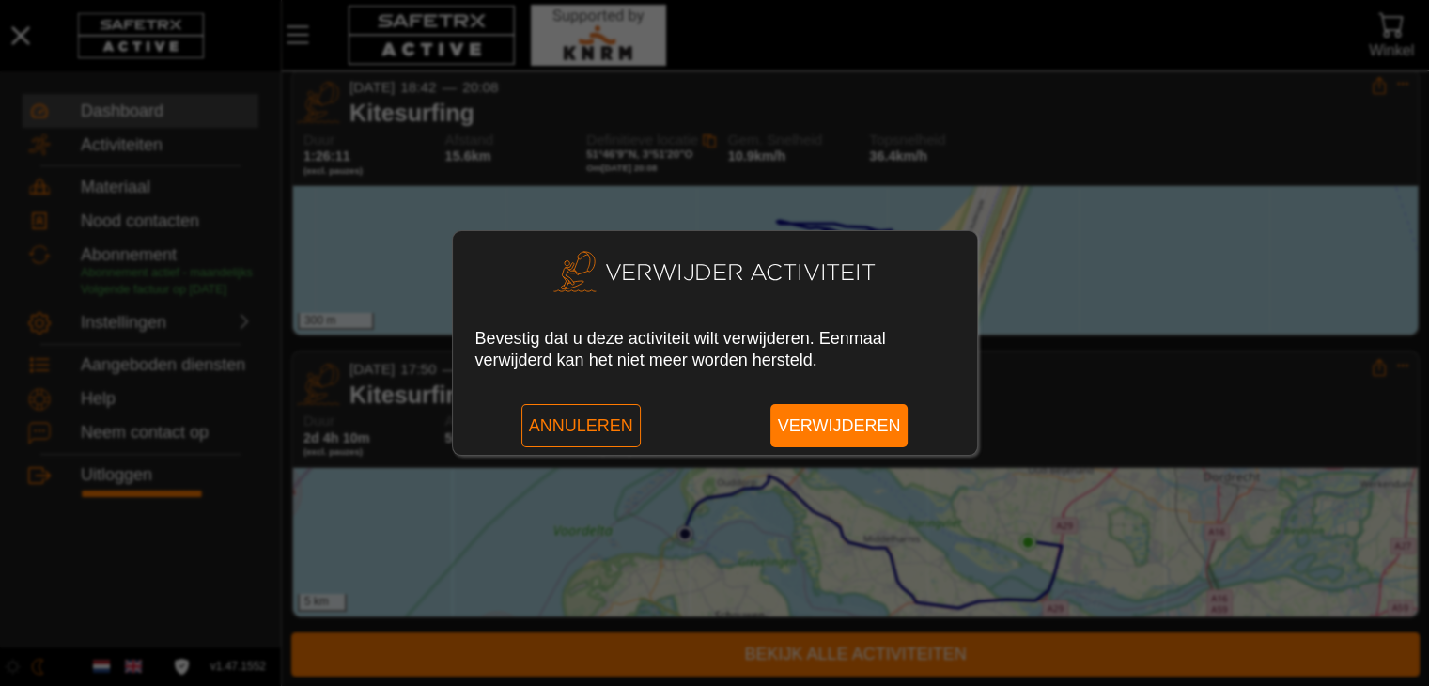
scroll to position [0, 0]
click at [786, 418] on span "Verwijderen" at bounding box center [839, 425] width 123 height 43
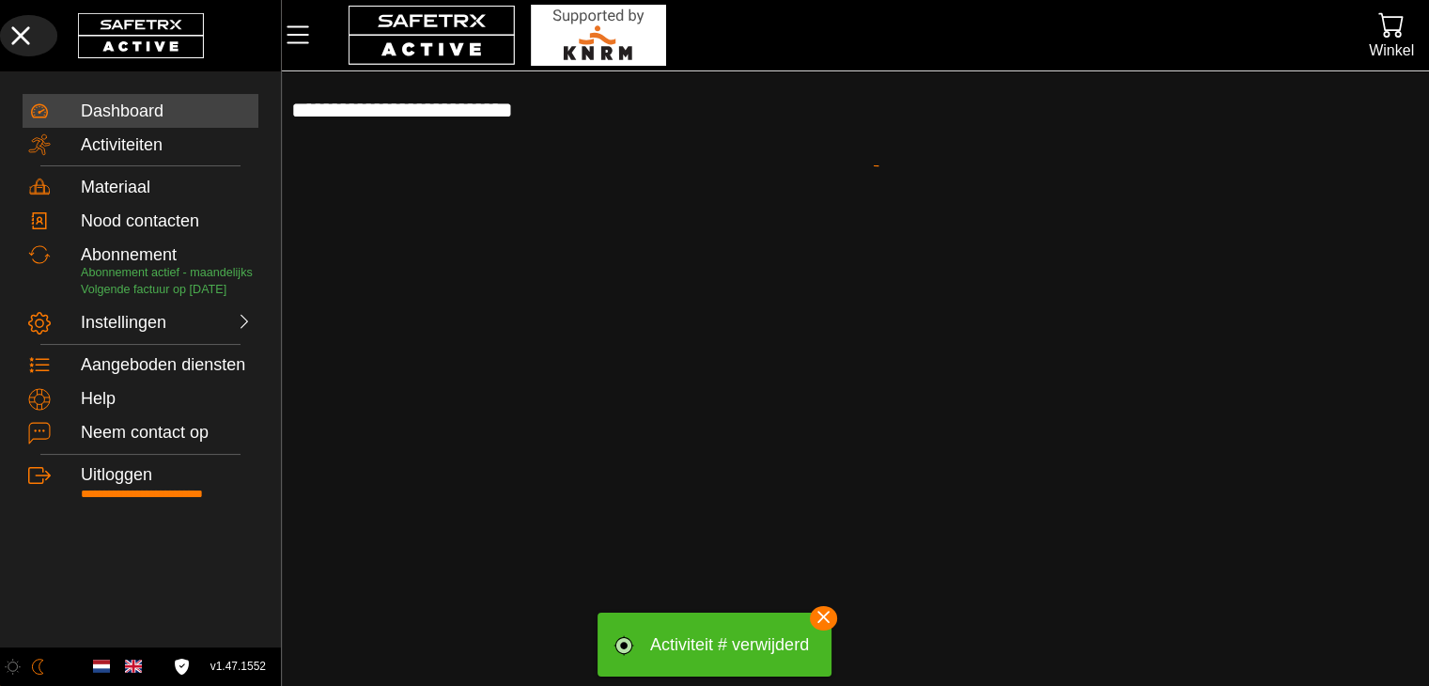
click at [30, 39] on icon "button" at bounding box center [20, 35] width 41 height 41
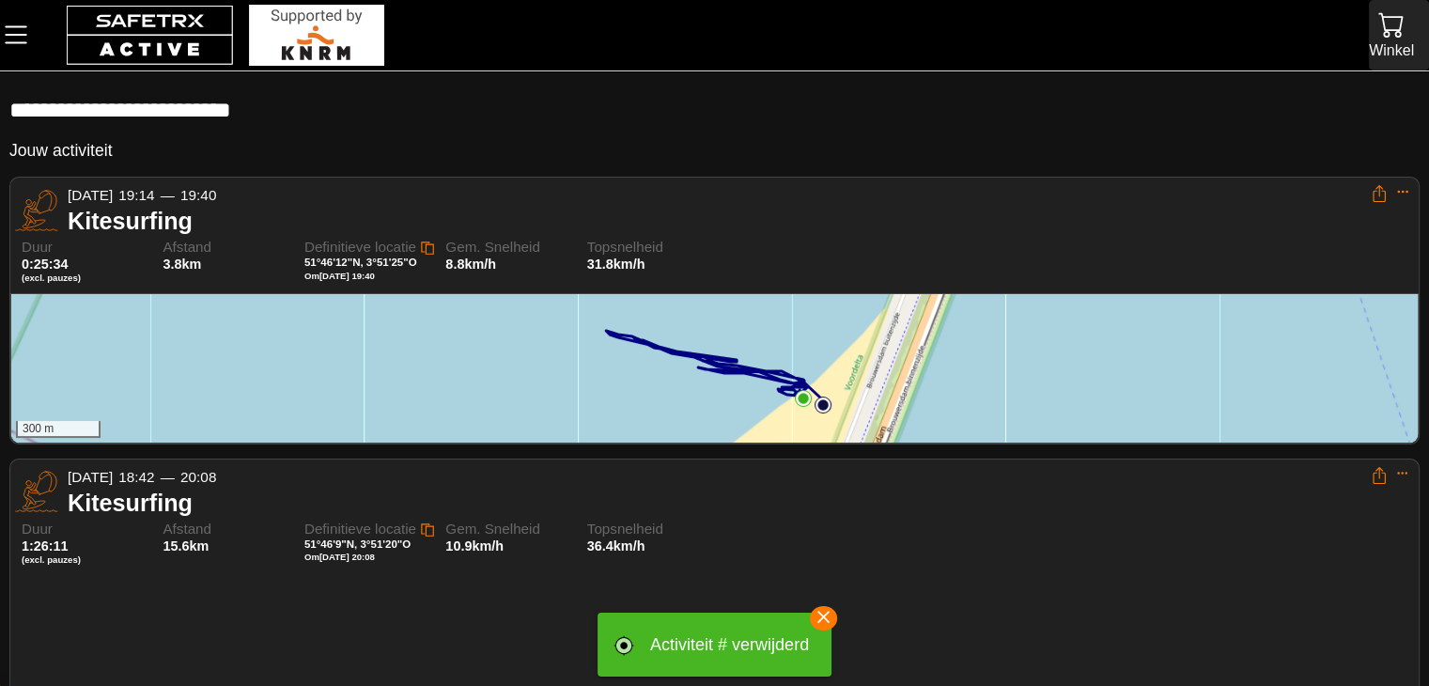
click at [1406, 38] on div "Winkel" at bounding box center [1391, 50] width 45 height 25
